Goal: Information Seeking & Learning: Learn about a topic

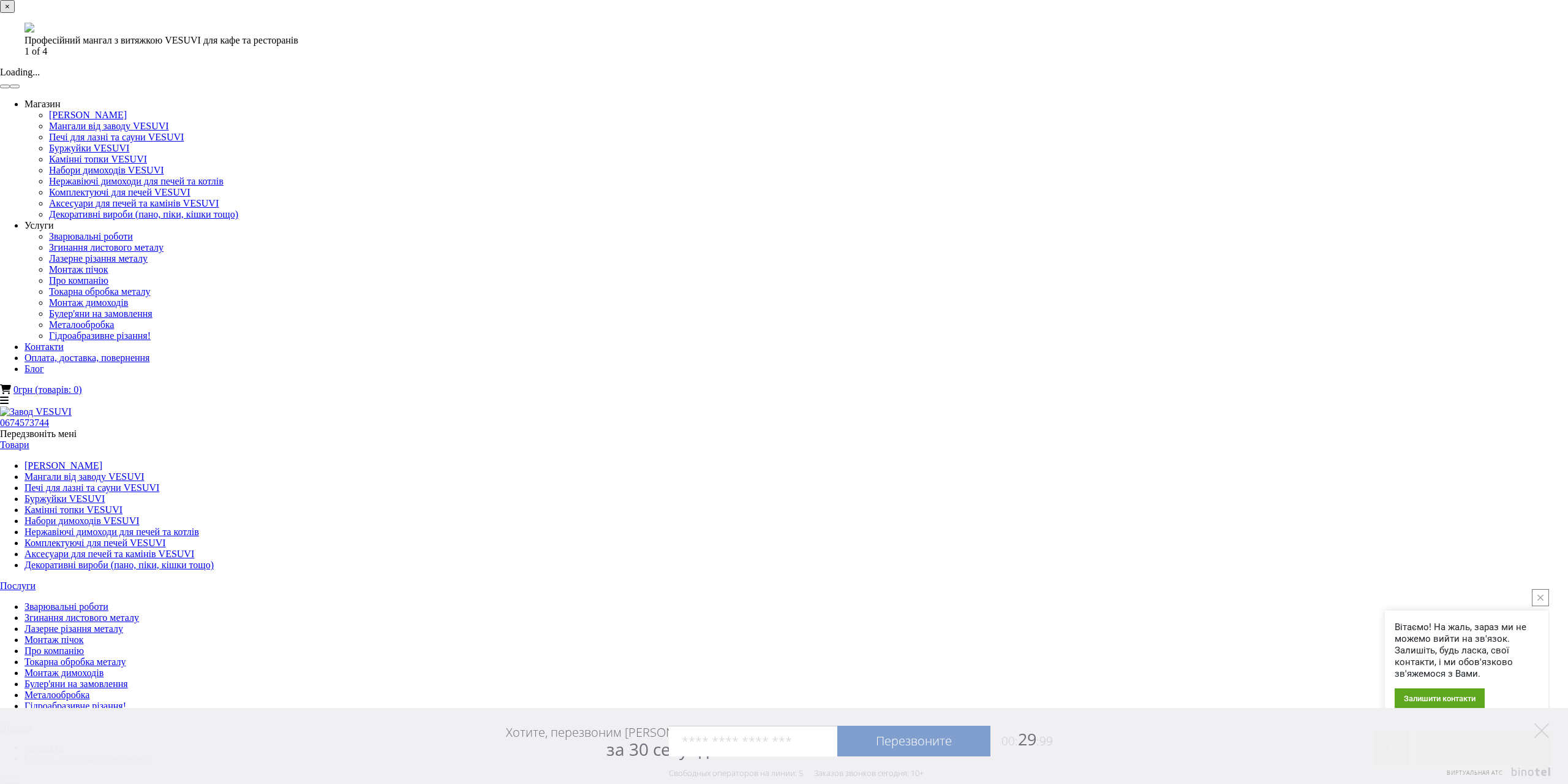
click at [14, 13] on button "×" at bounding box center [7, 6] width 14 height 13
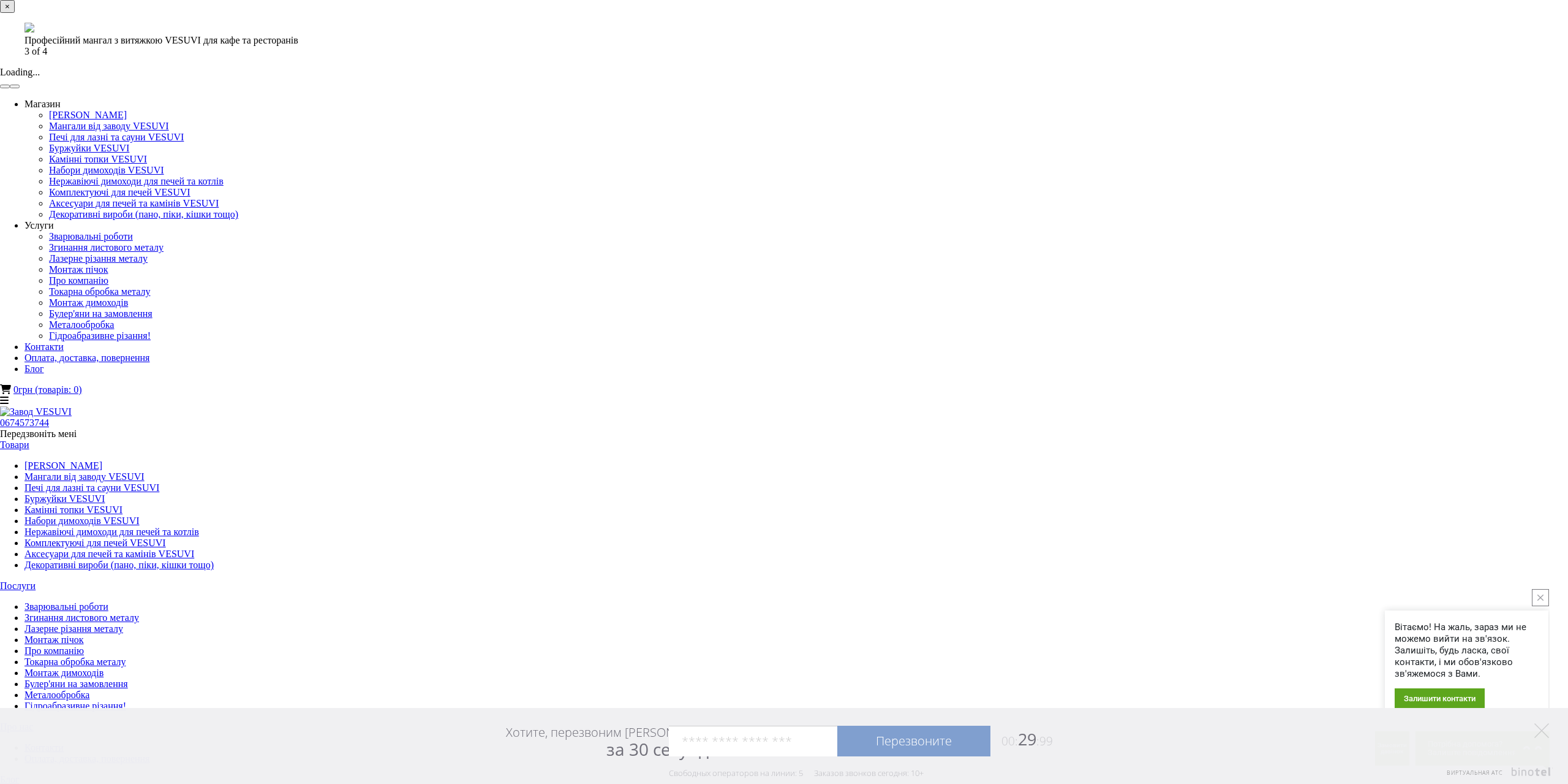
click at [14, 13] on button "×" at bounding box center [7, 6] width 14 height 13
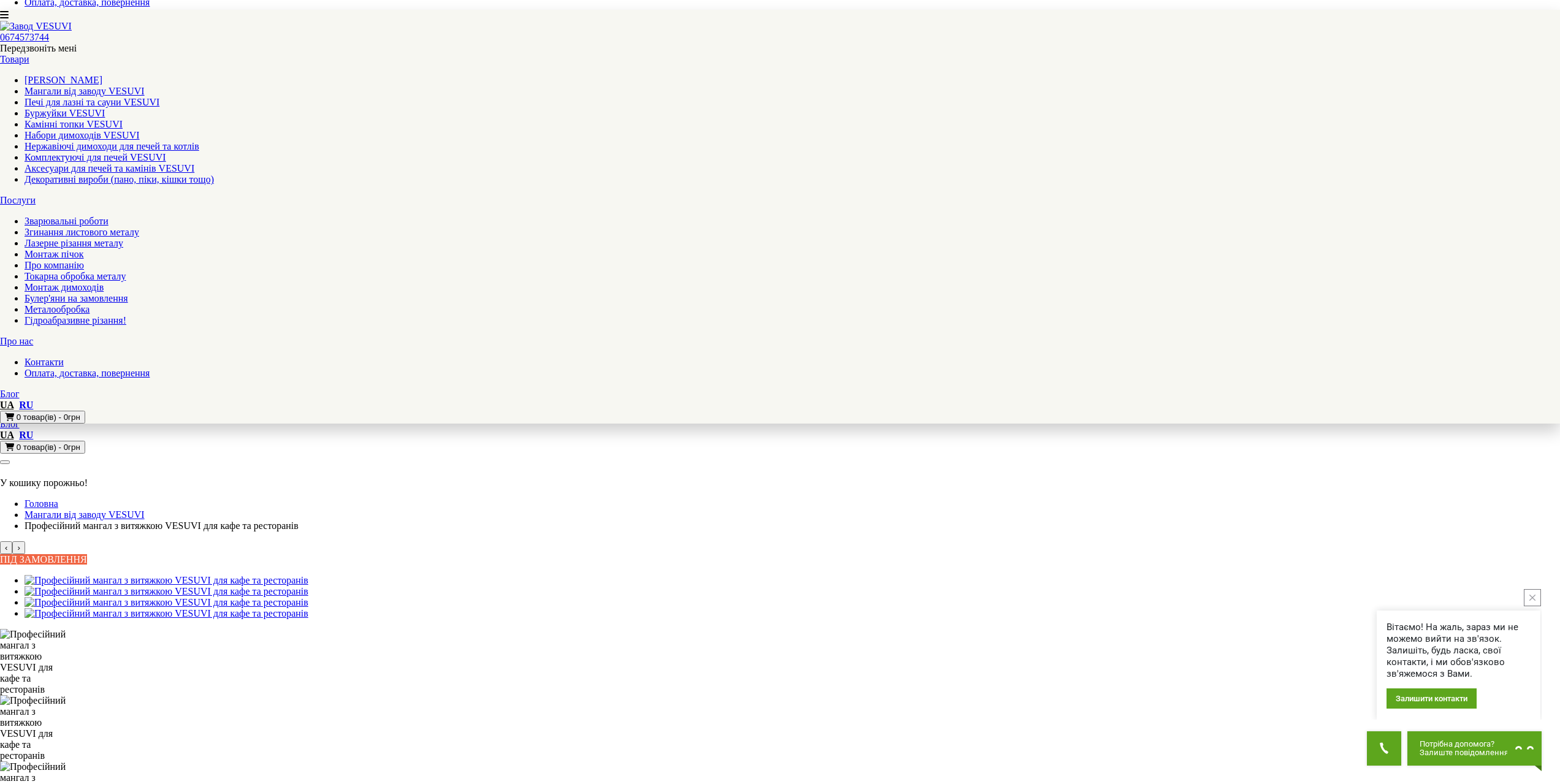
scroll to position [307, 0]
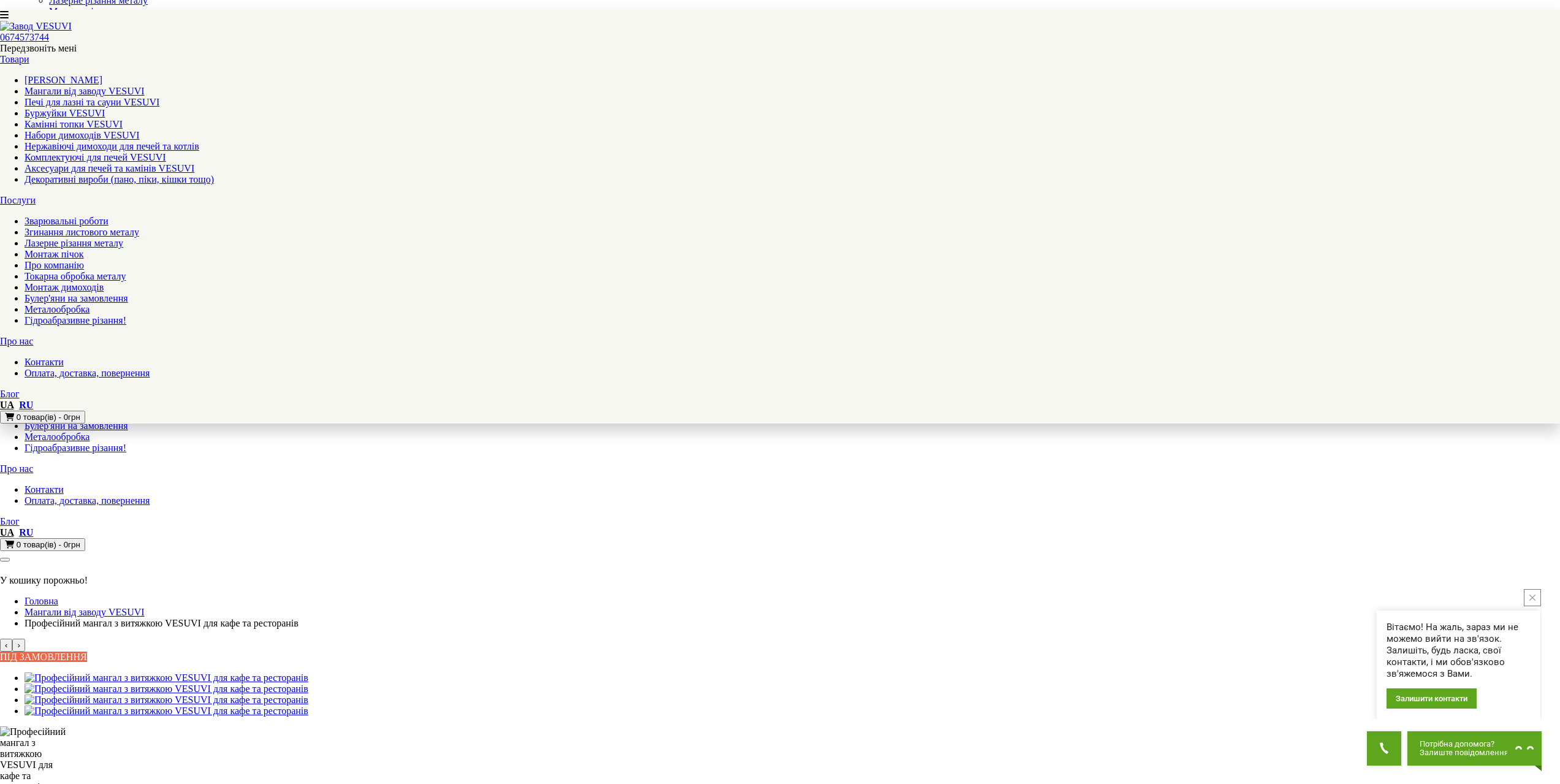
scroll to position [0, 0]
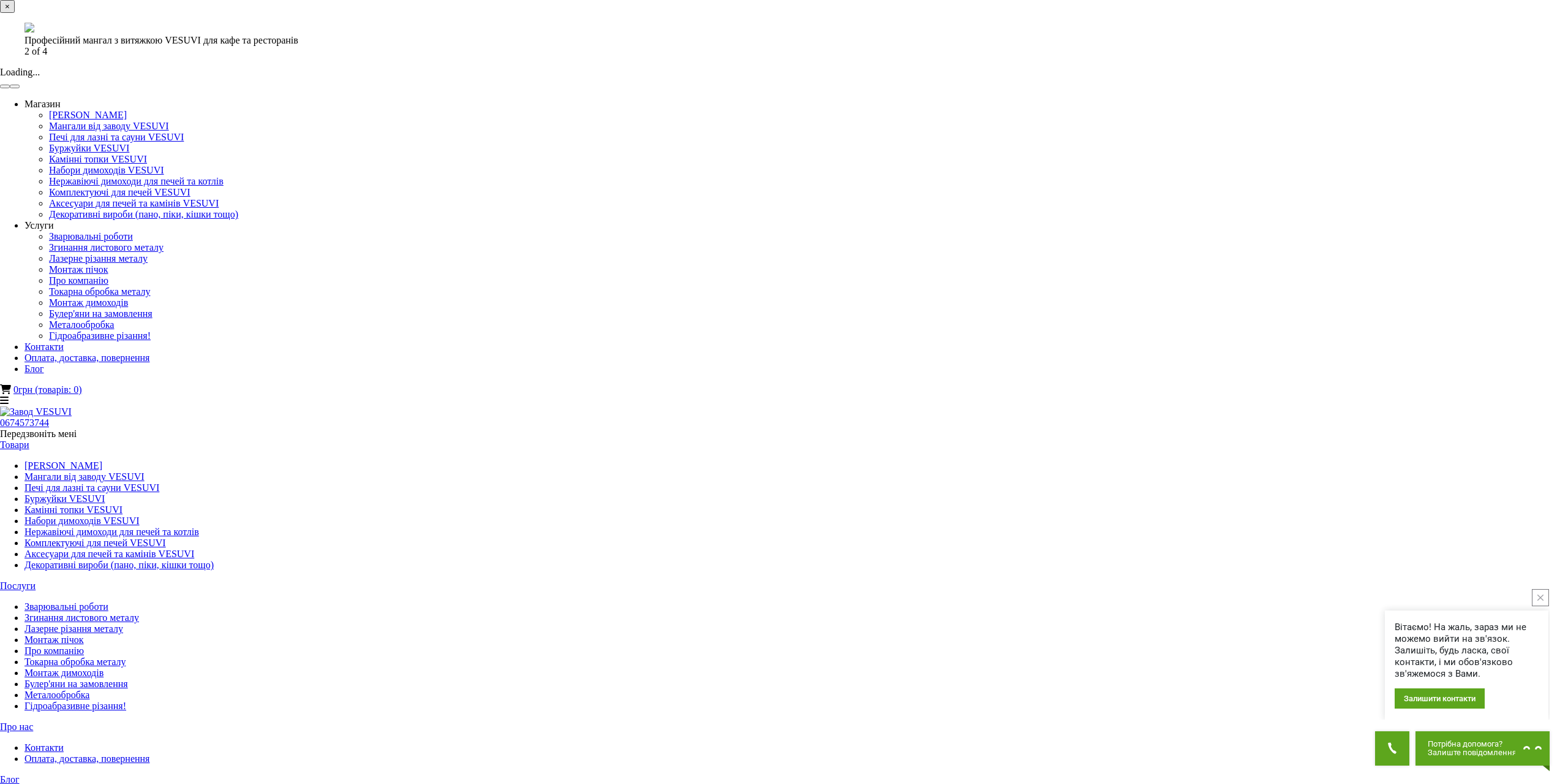
click at [14, 13] on button "×" at bounding box center [7, 6] width 14 height 13
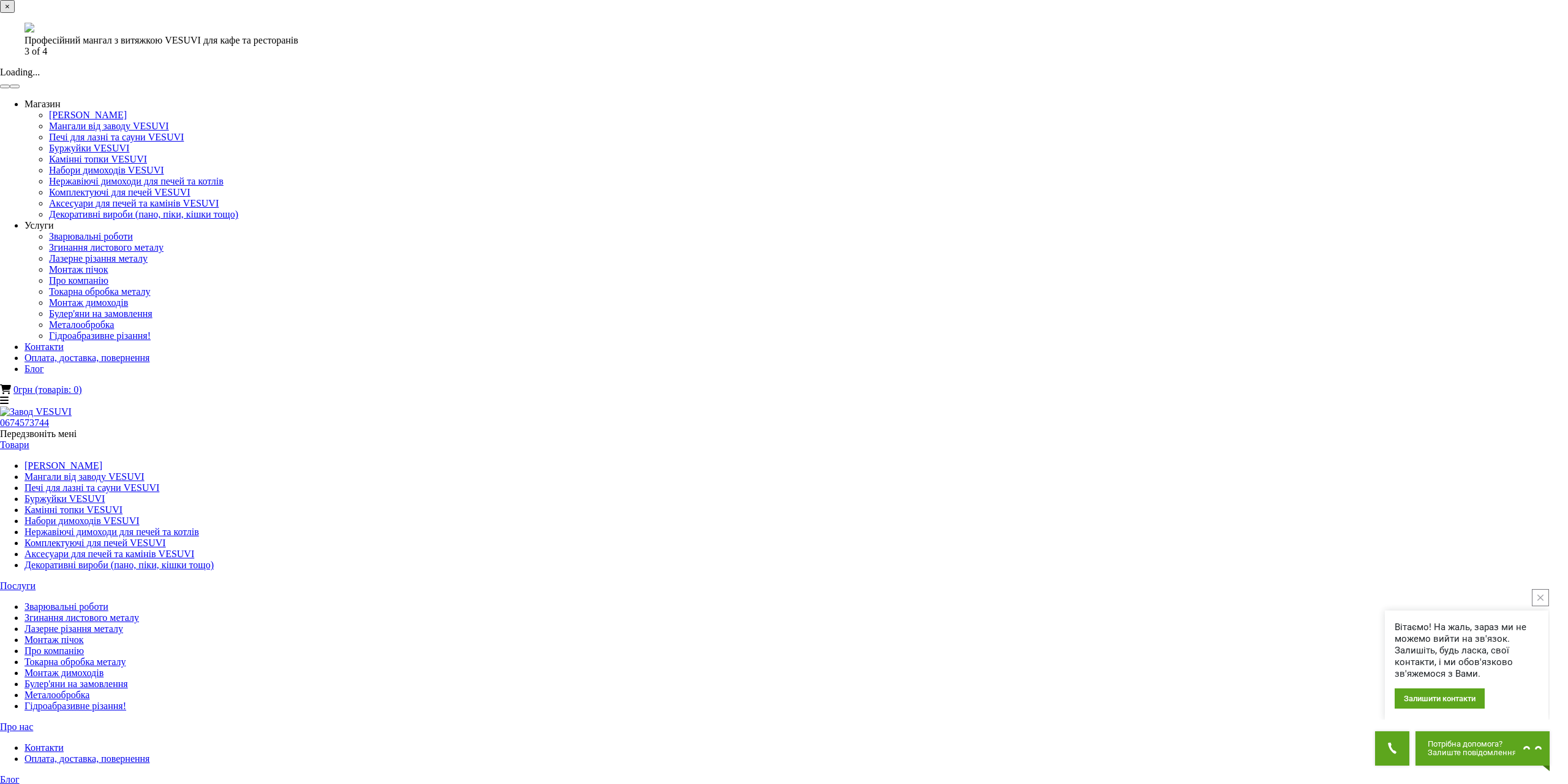
click at [35, 32] on img at bounding box center [29, 28] width 10 height 10
click at [14, 13] on button "×" at bounding box center [7, 6] width 14 height 13
